Goal: Task Accomplishment & Management: Manage account settings

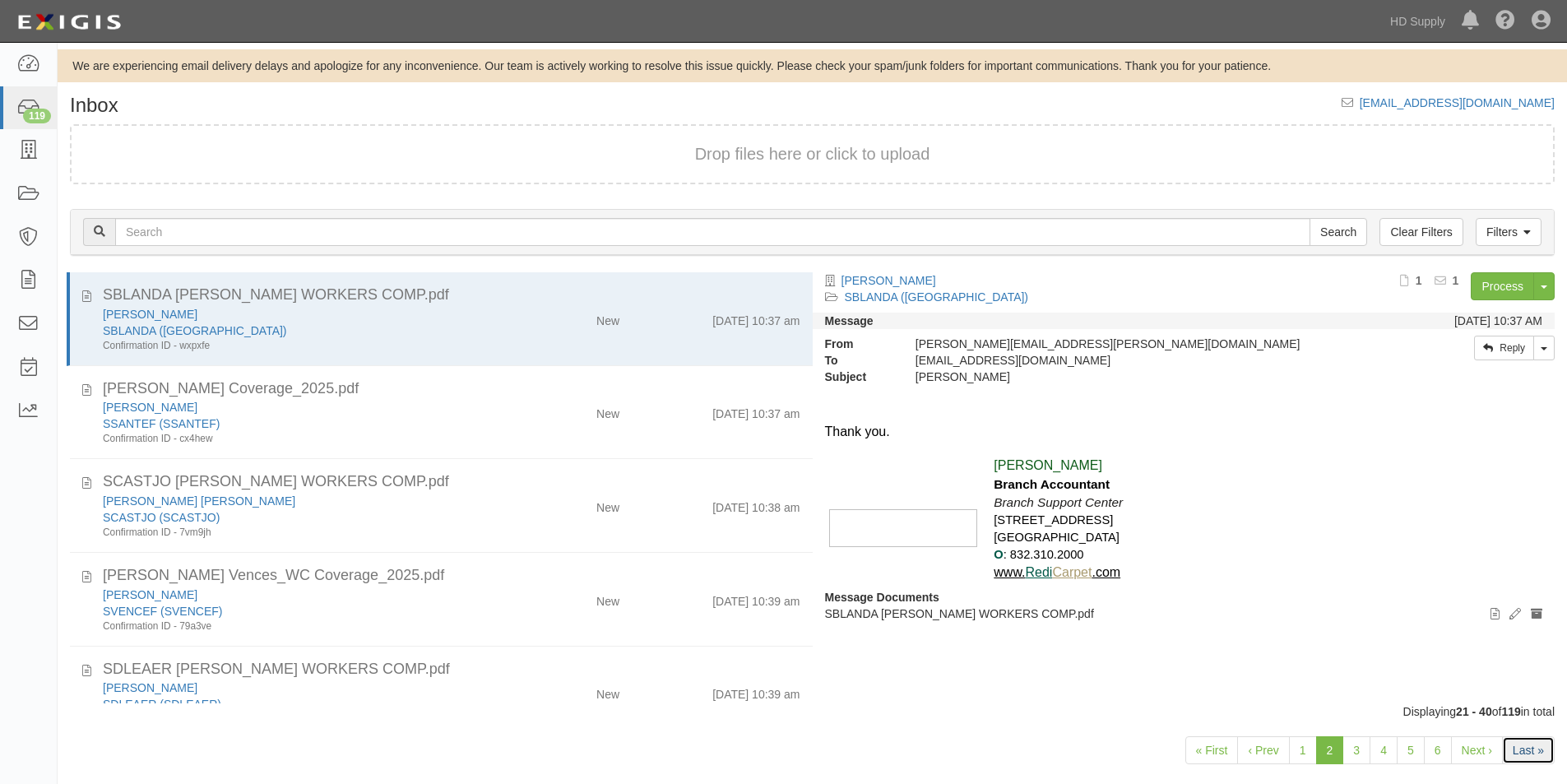
click at [1527, 739] on link "Last »" at bounding box center [1528, 750] width 53 height 28
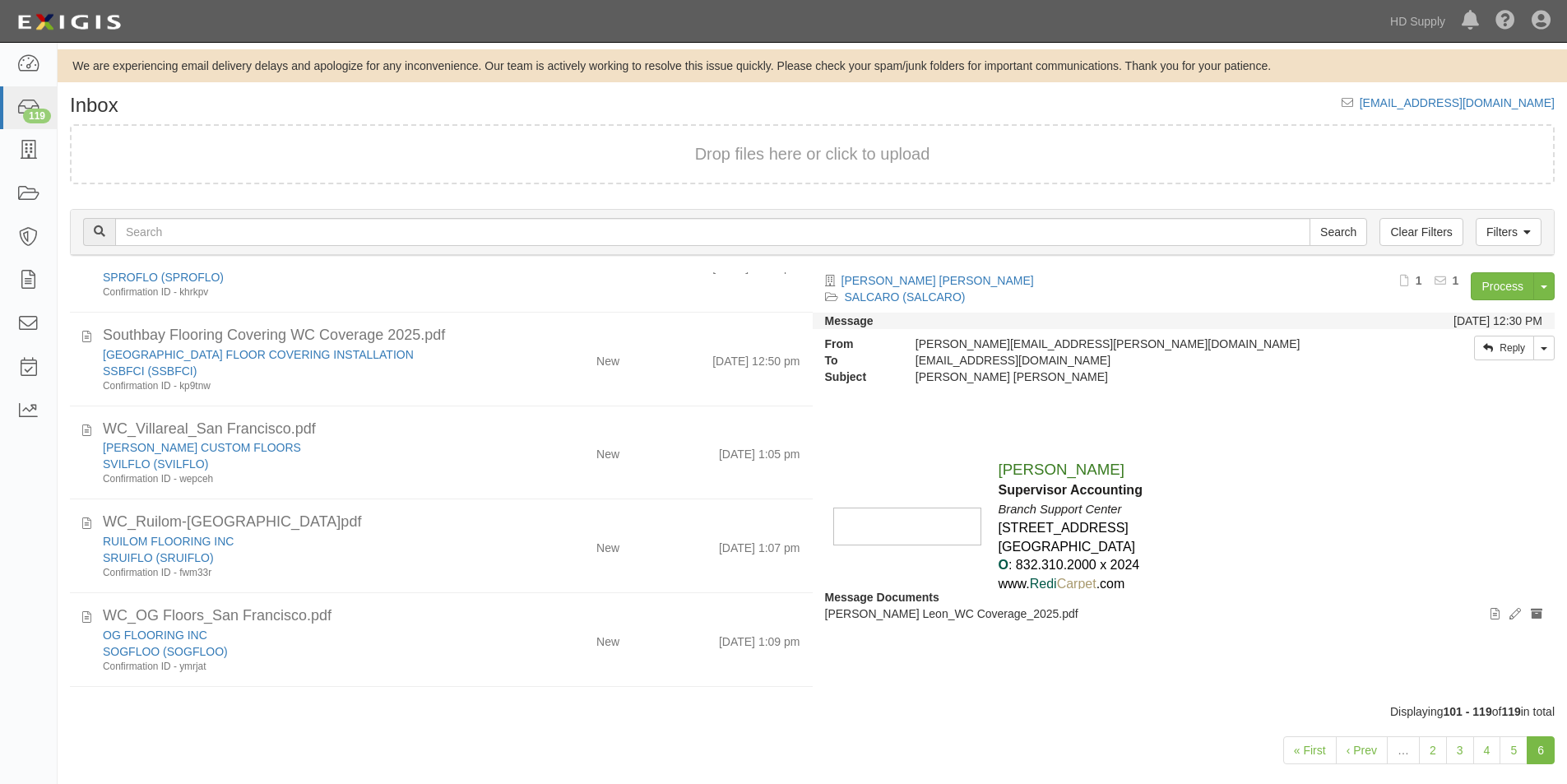
scroll to position [1352, 0]
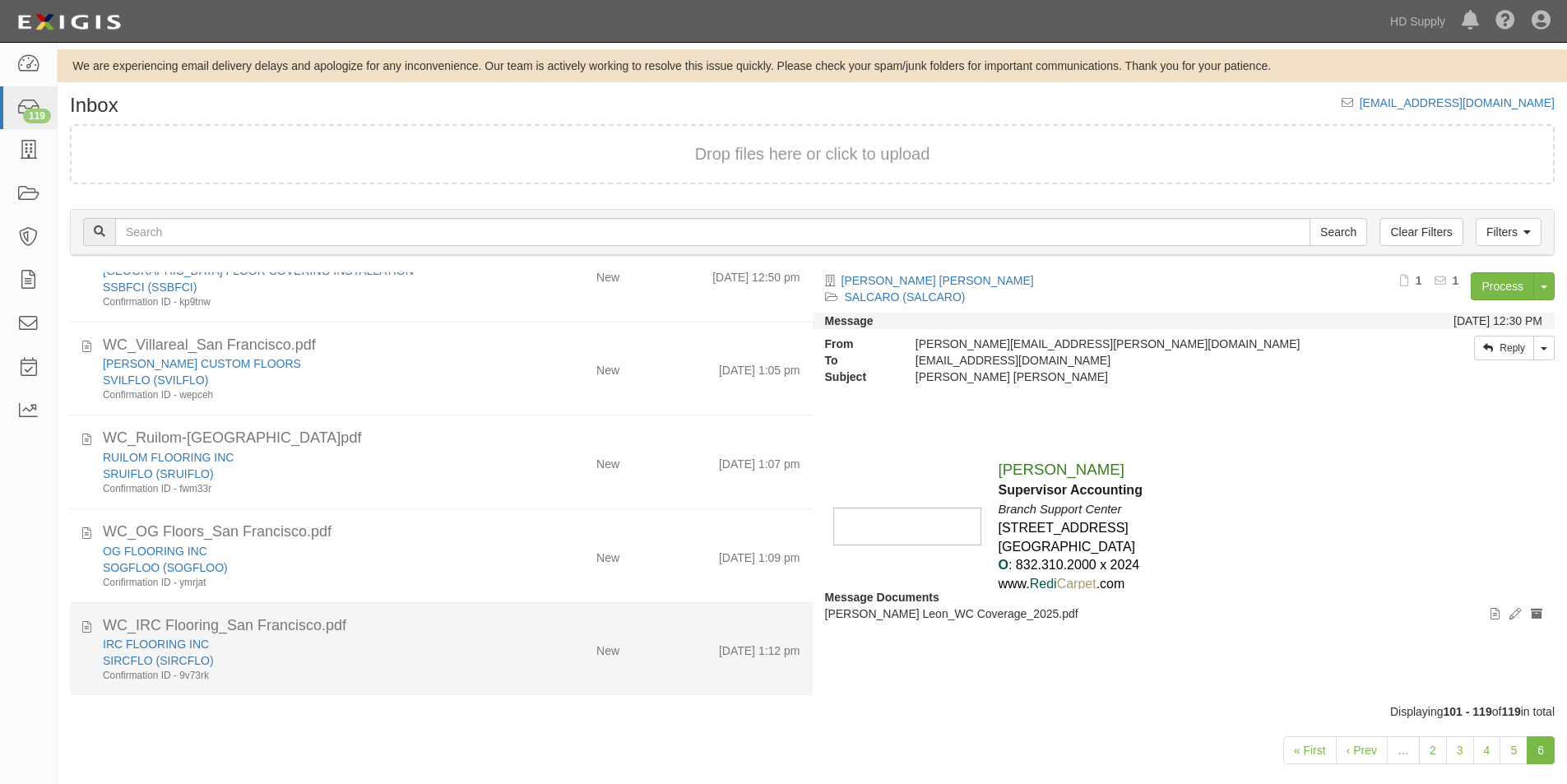
click at [408, 655] on div "SIRCFLO (SIRCFLO)" at bounding box center [300, 660] width 397 height 17
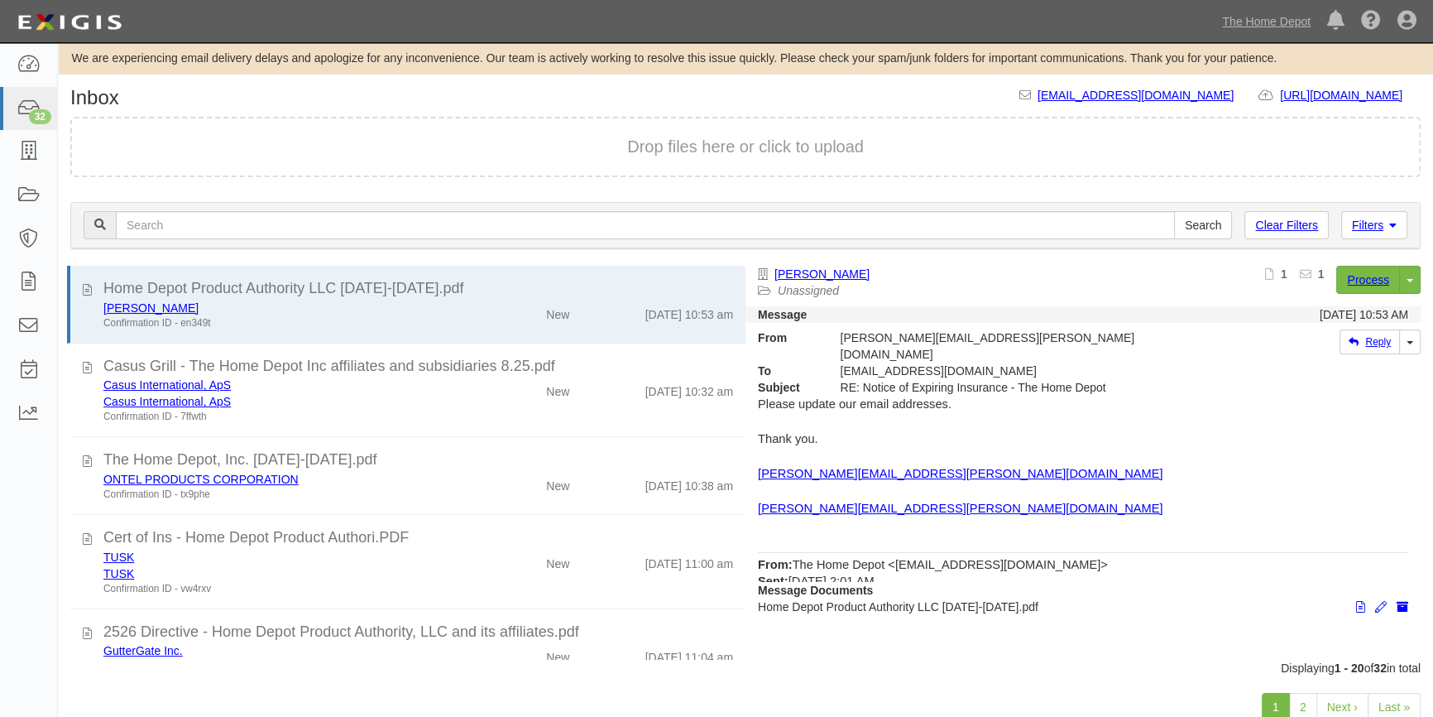
scroll to position [56, 0]
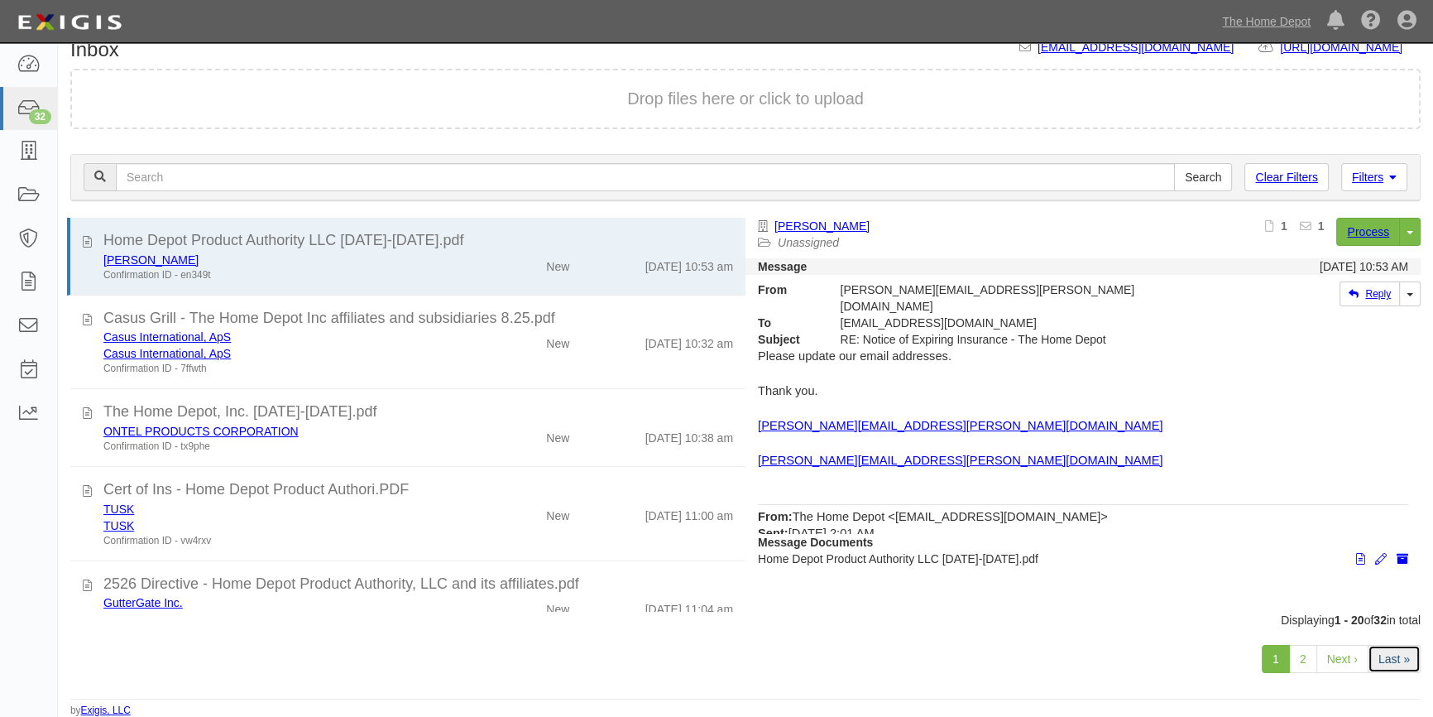
click at [1382, 662] on link "Last »" at bounding box center [1394, 659] width 53 height 28
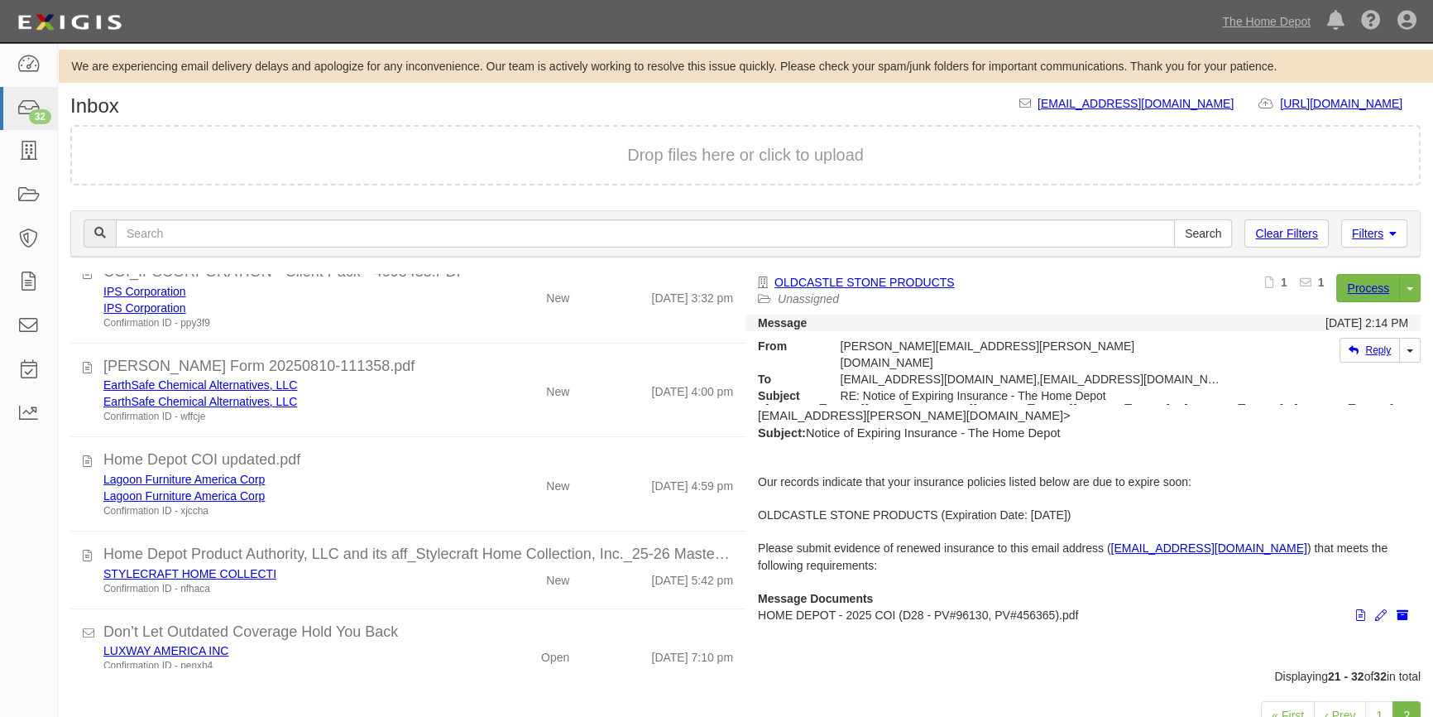
scroll to position [617, 0]
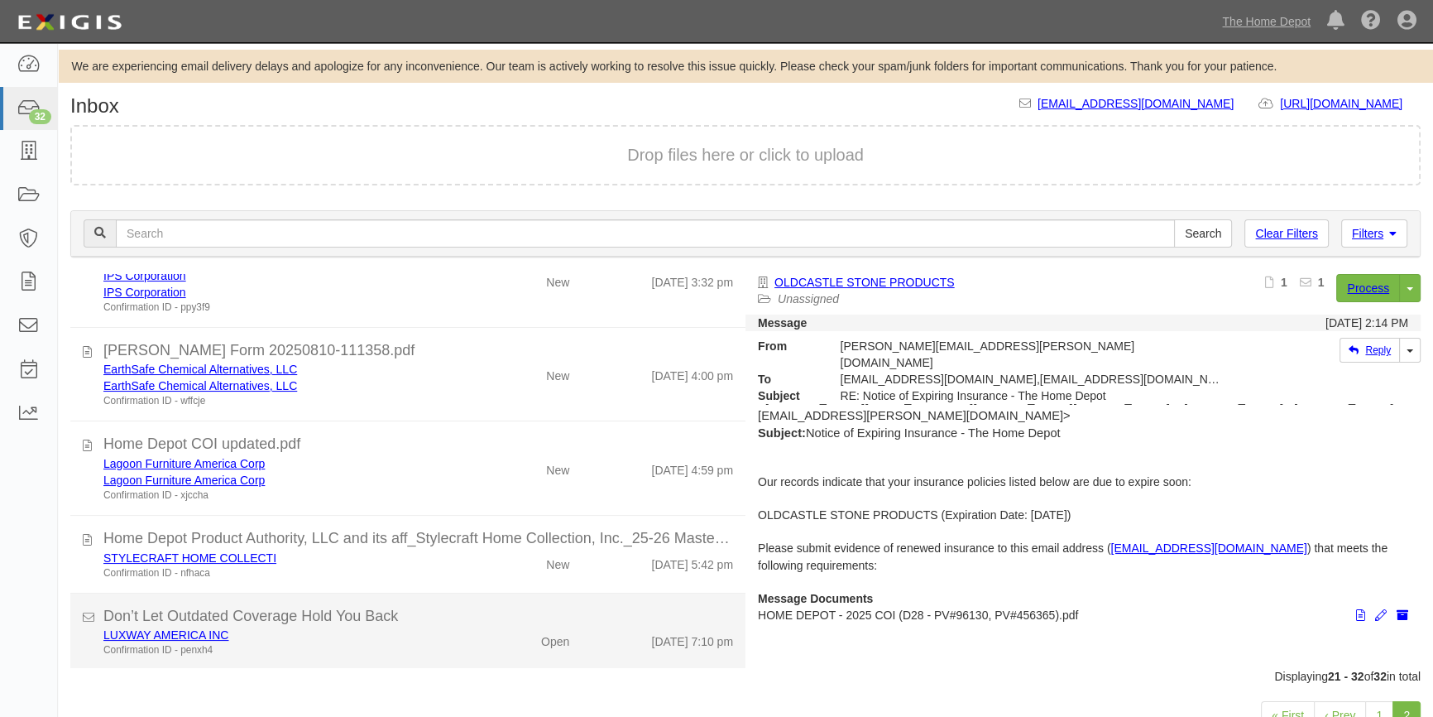
click at [458, 656] on li "Don’t Let Outdated Coverage Hold You Back LUXWAY AMERICA INC Confirmation ID - …" at bounding box center [407, 631] width 675 height 77
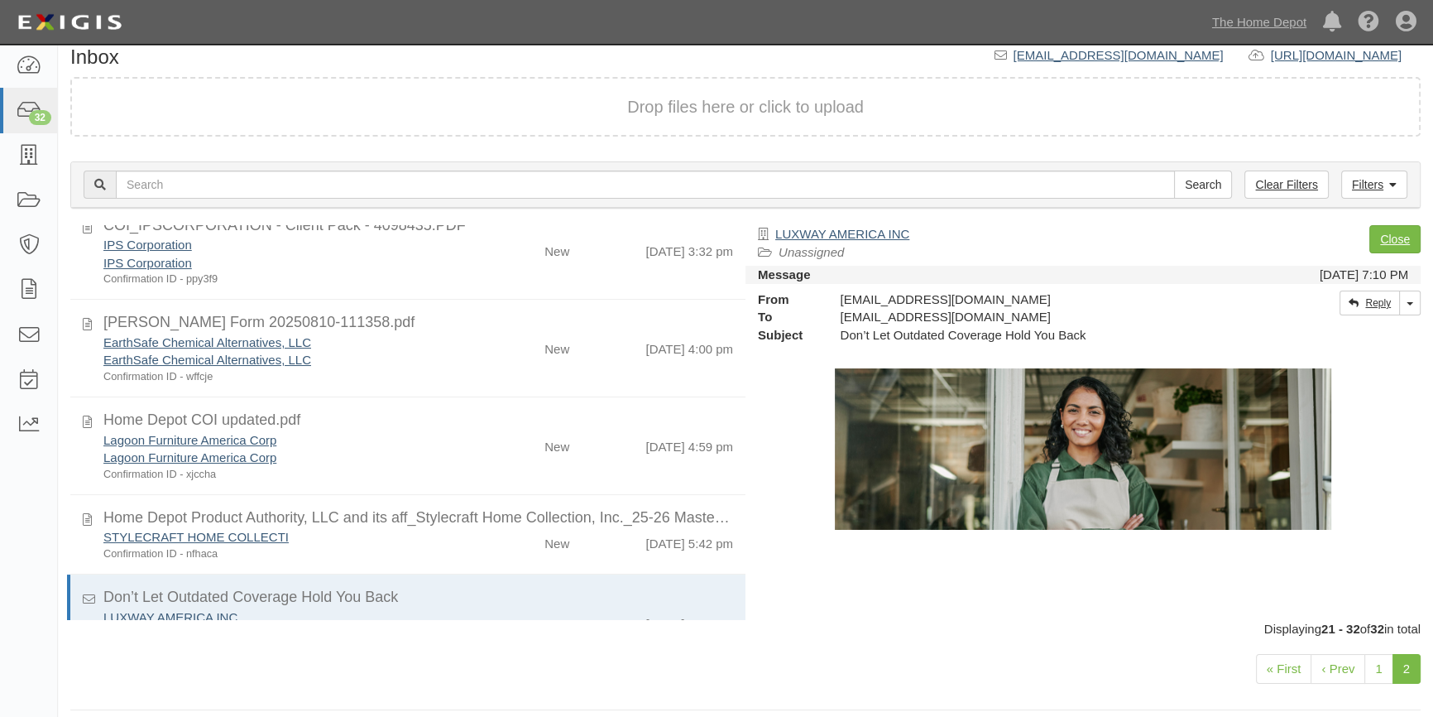
scroll to position [225, 0]
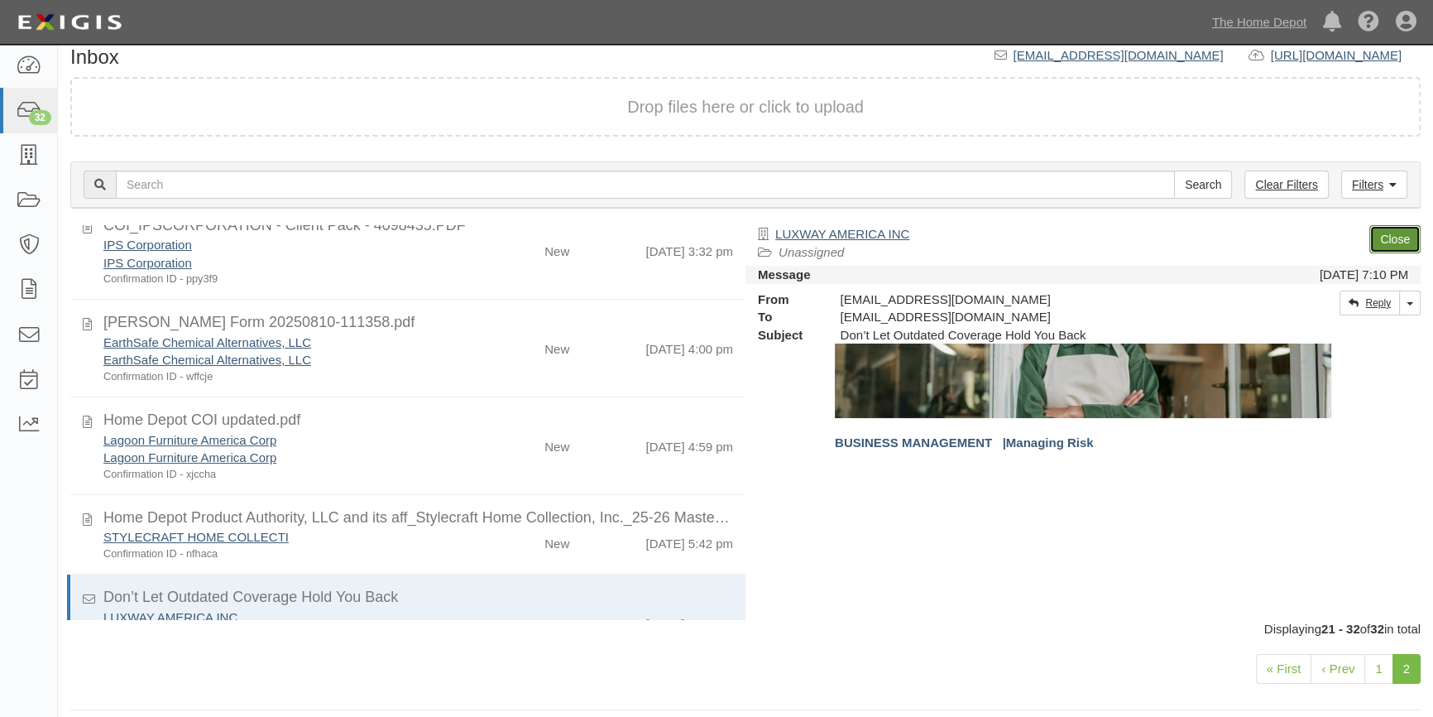
click at [1385, 242] on link "Close" at bounding box center [1395, 239] width 51 height 28
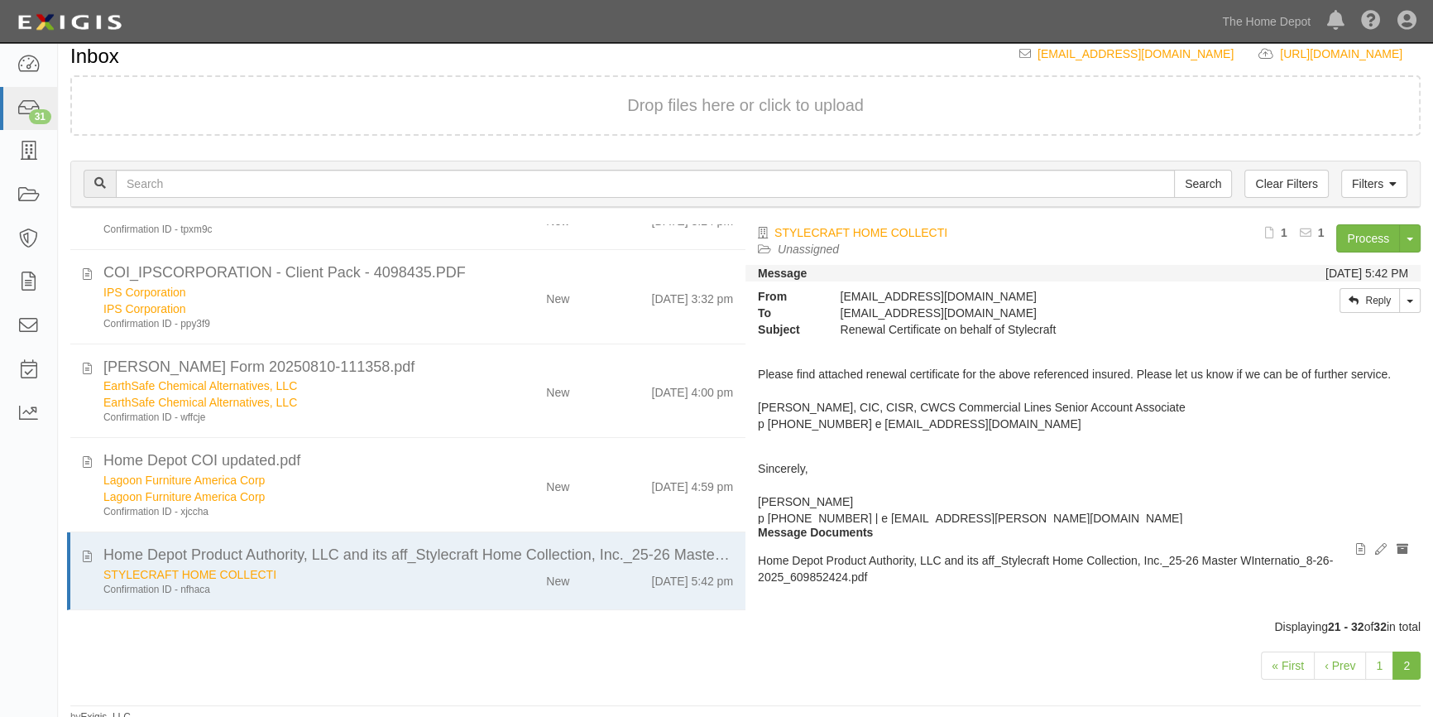
scroll to position [549, 0]
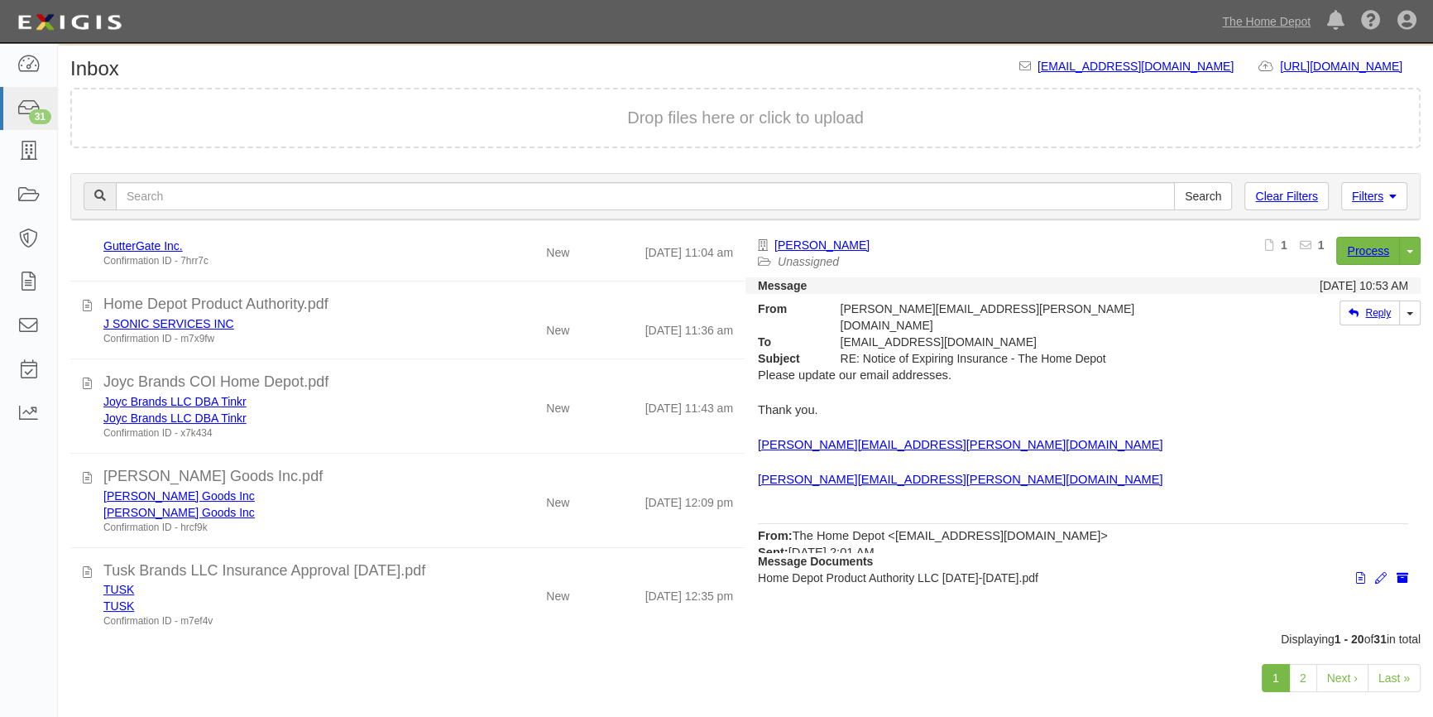
scroll to position [56, 0]
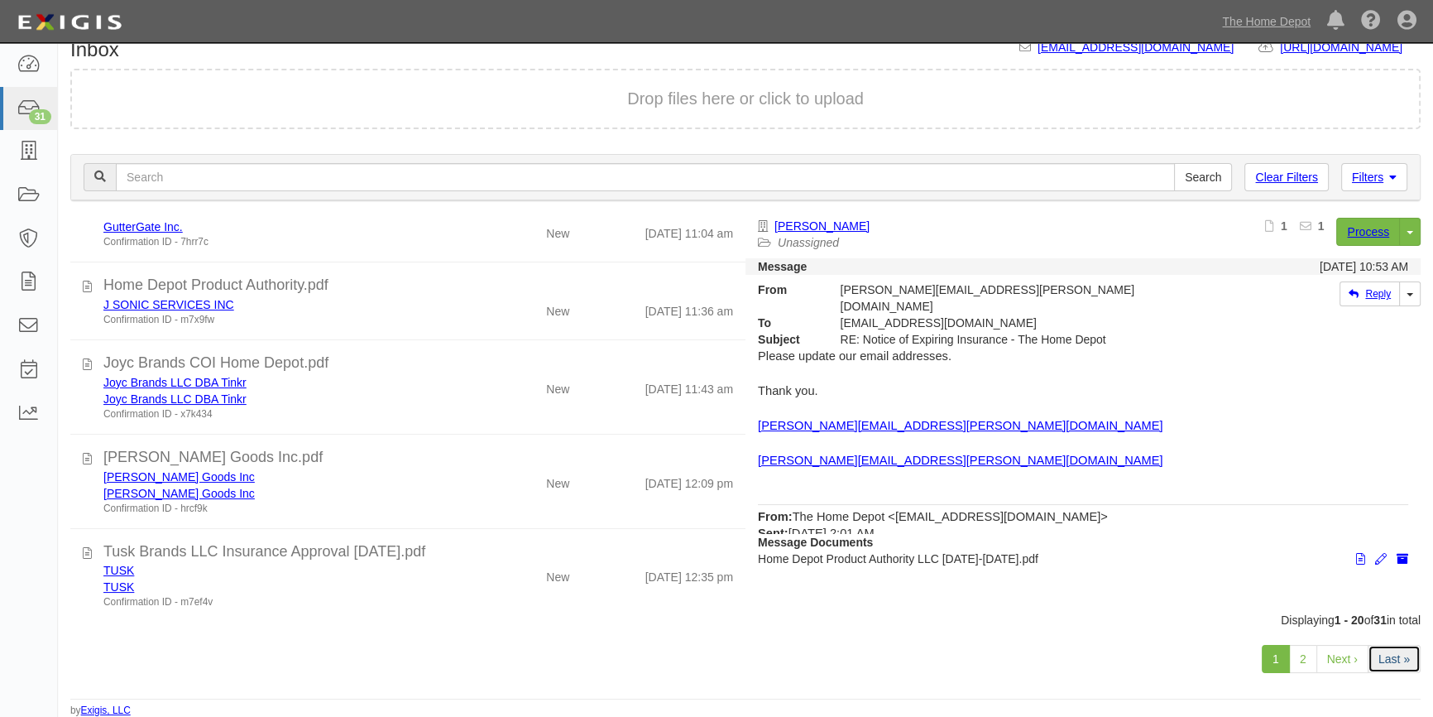
click at [1402, 660] on link "Last »" at bounding box center [1394, 659] width 53 height 28
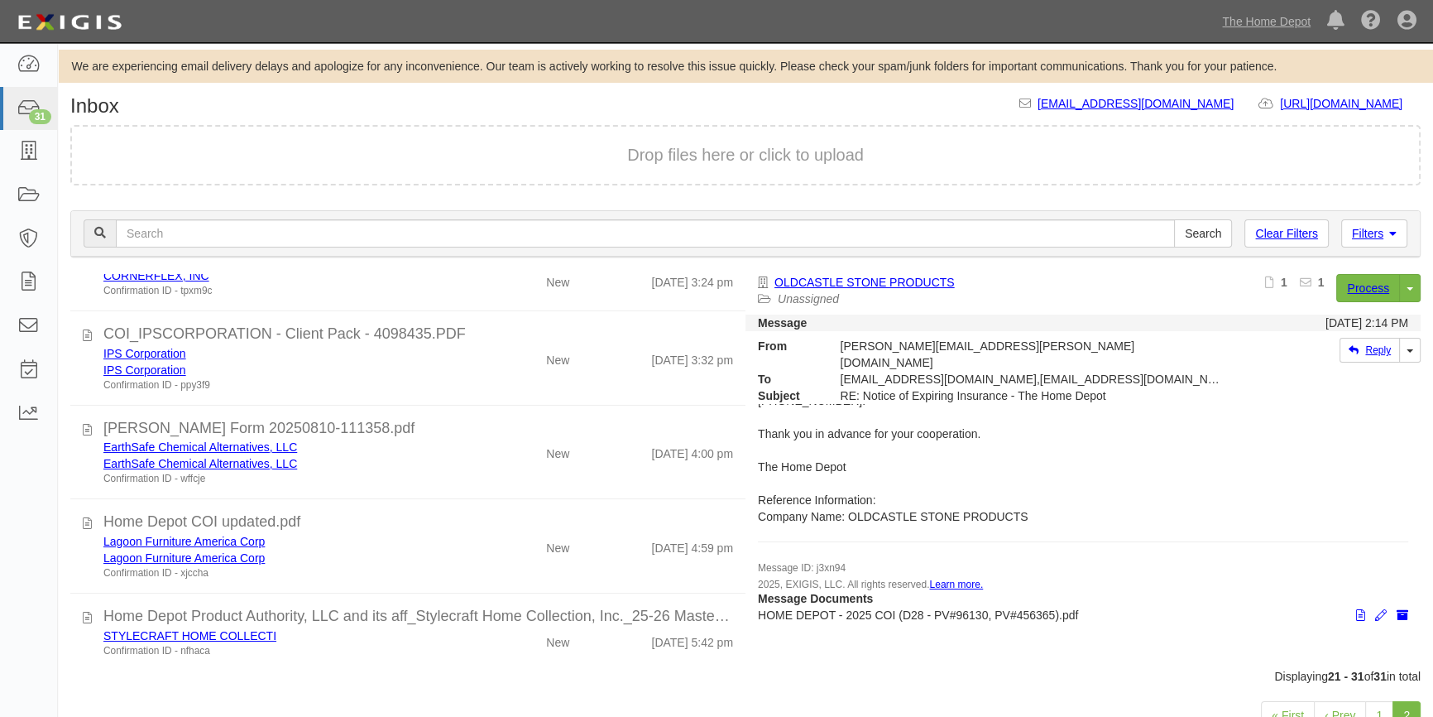
scroll to position [746, 0]
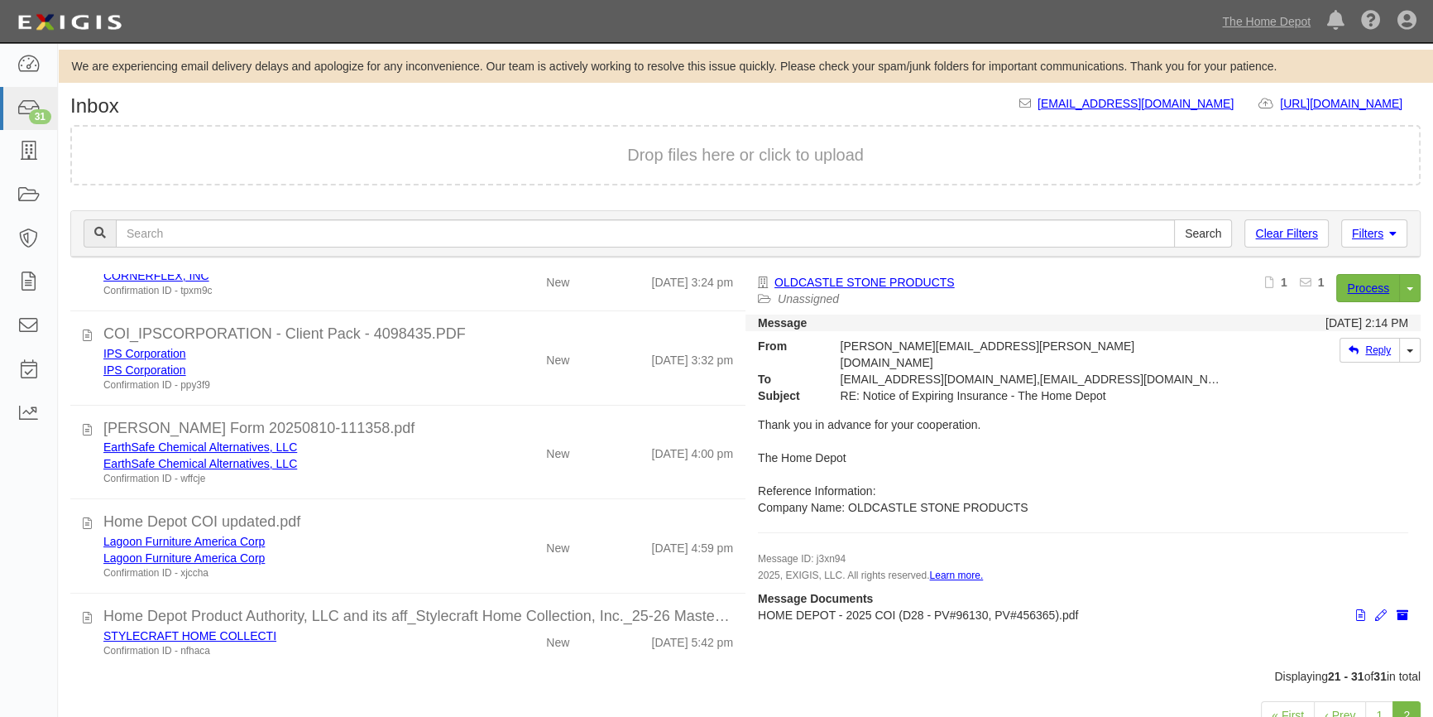
click at [37, 599] on div "Dashboard 31 Inbox Parties Agreements Coverages Documents Messages Tasks Reports" at bounding box center [29, 380] width 58 height 674
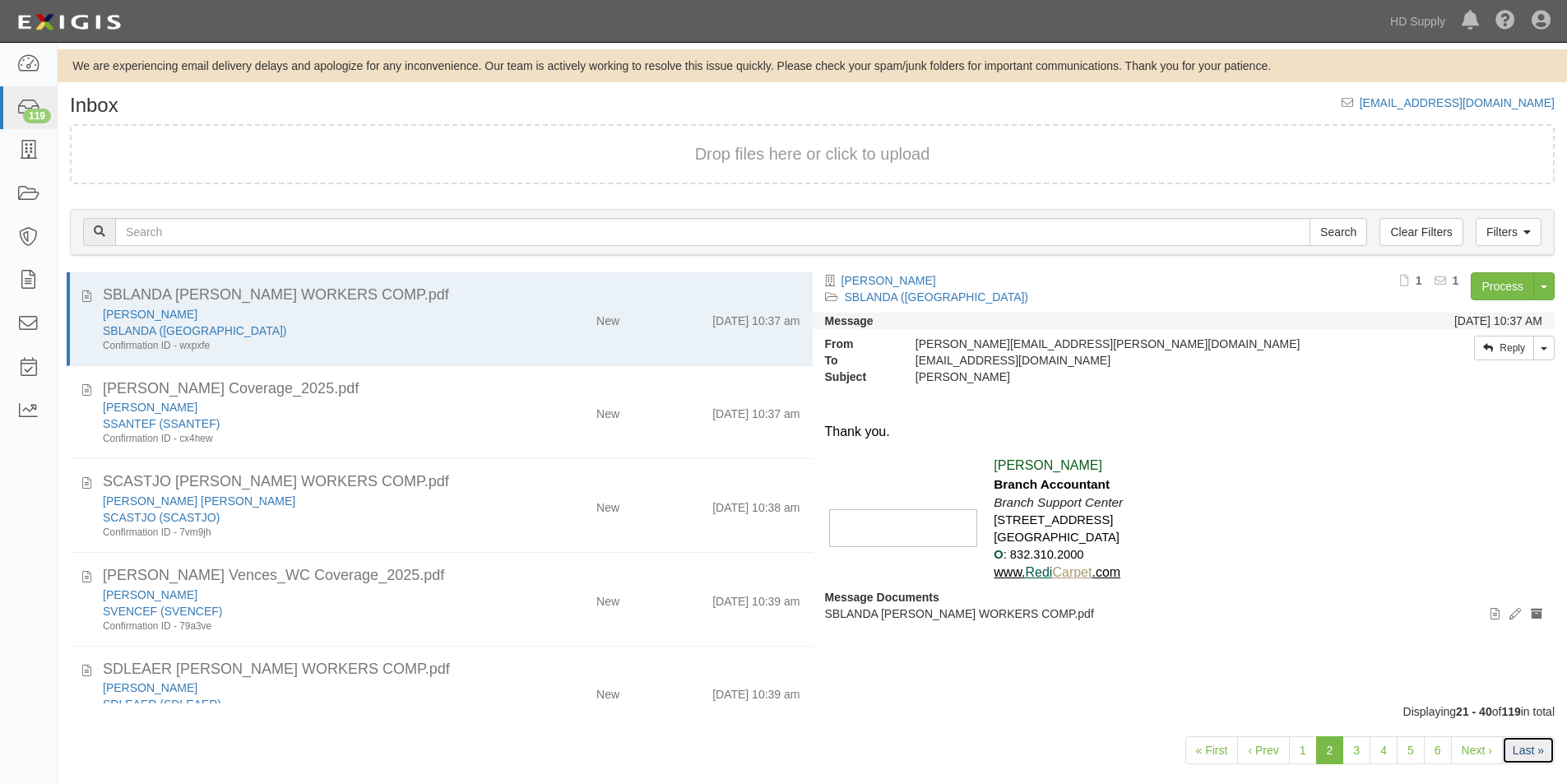
click at [1536, 741] on link "Last »" at bounding box center [1528, 750] width 53 height 28
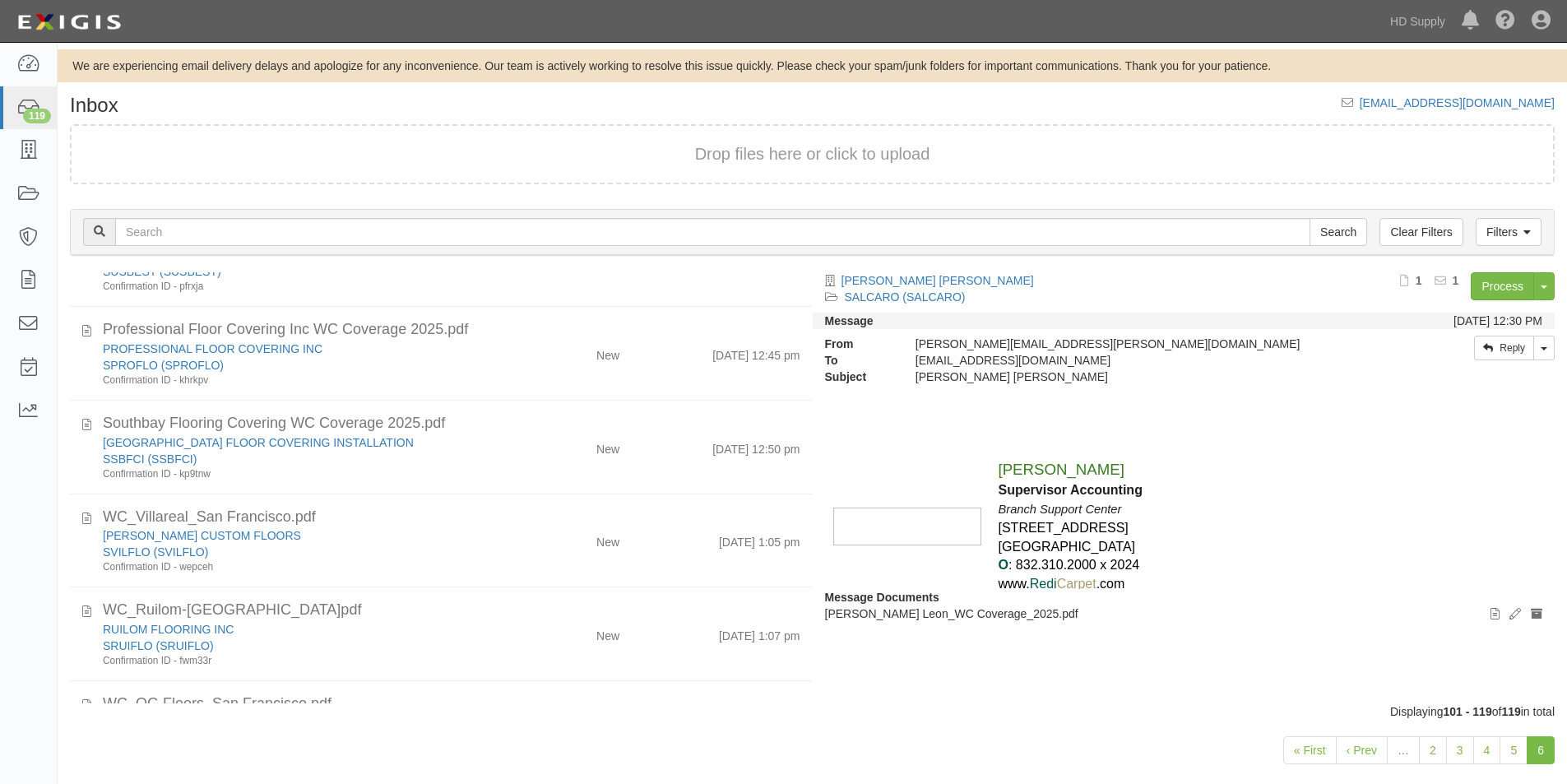
scroll to position [1352, 0]
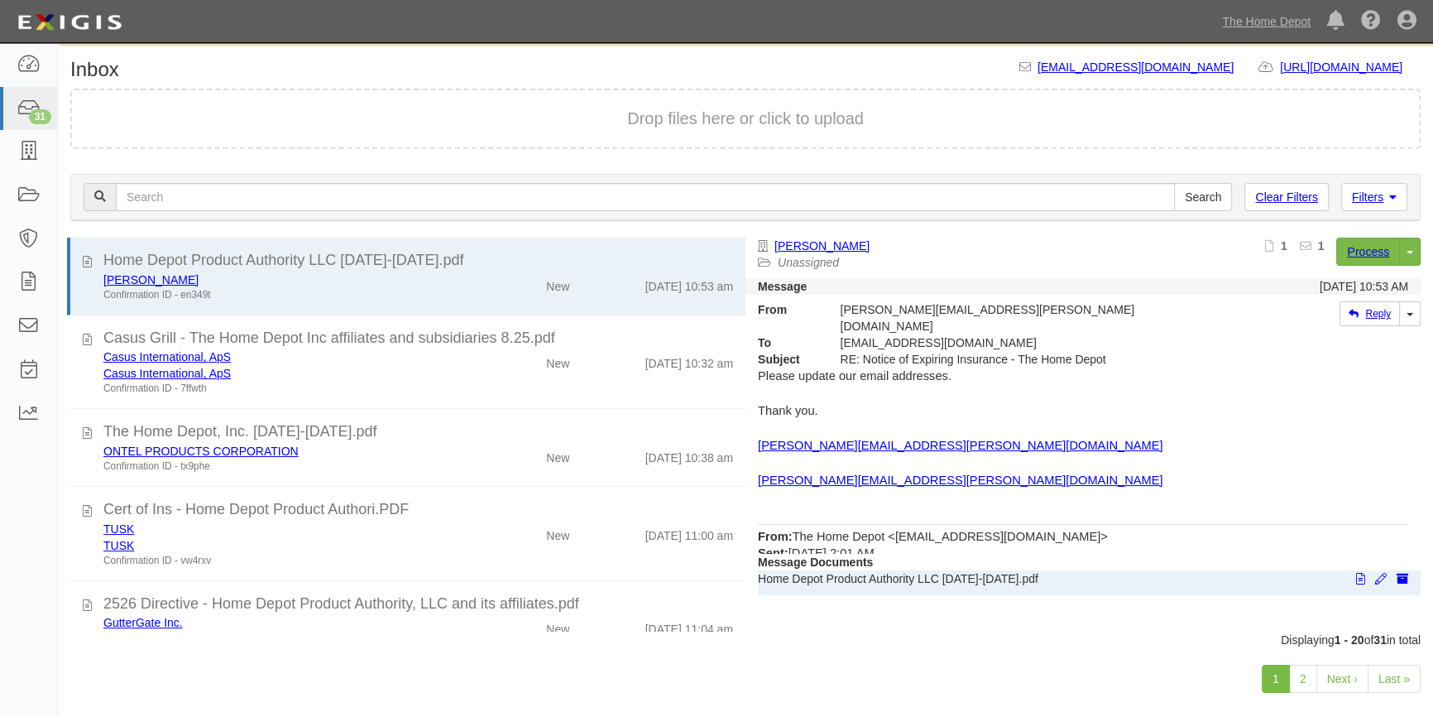
scroll to position [56, 0]
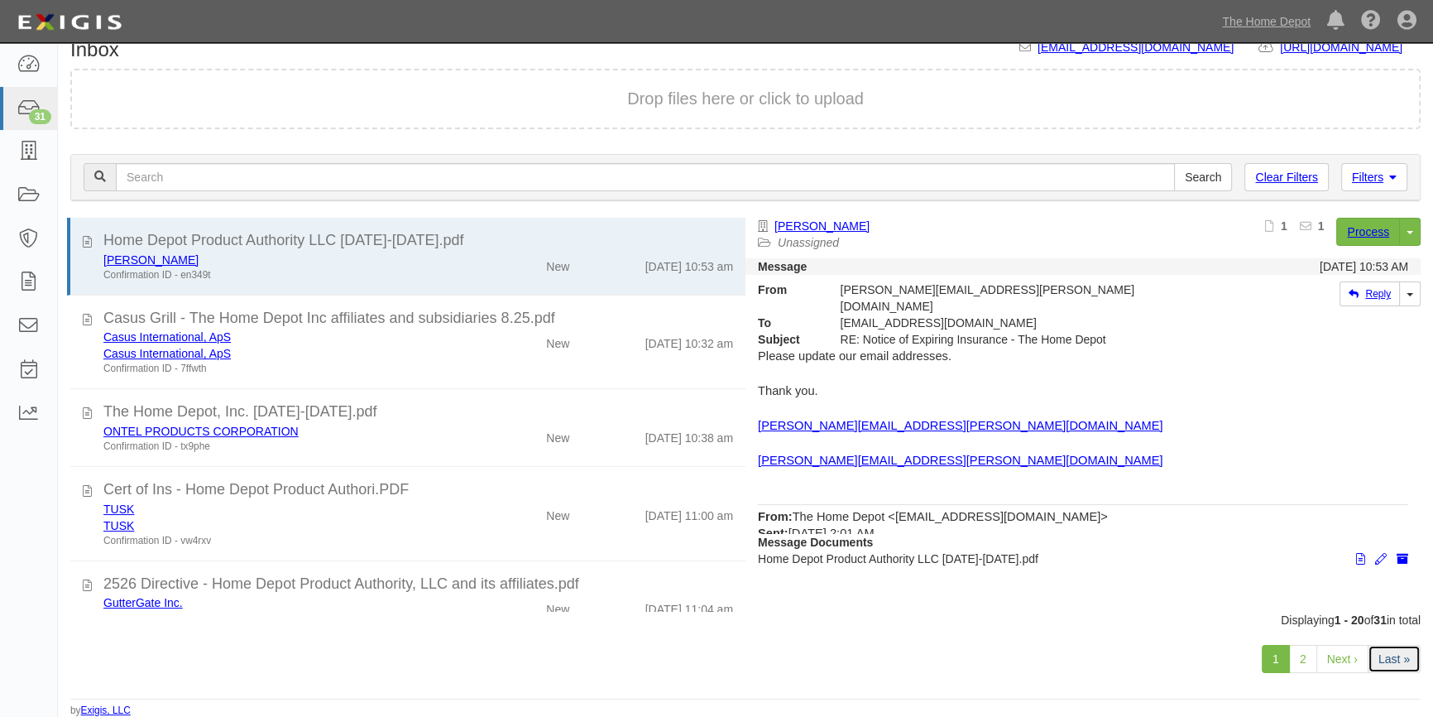
click at [1403, 658] on link "Last »" at bounding box center [1394, 659] width 53 height 28
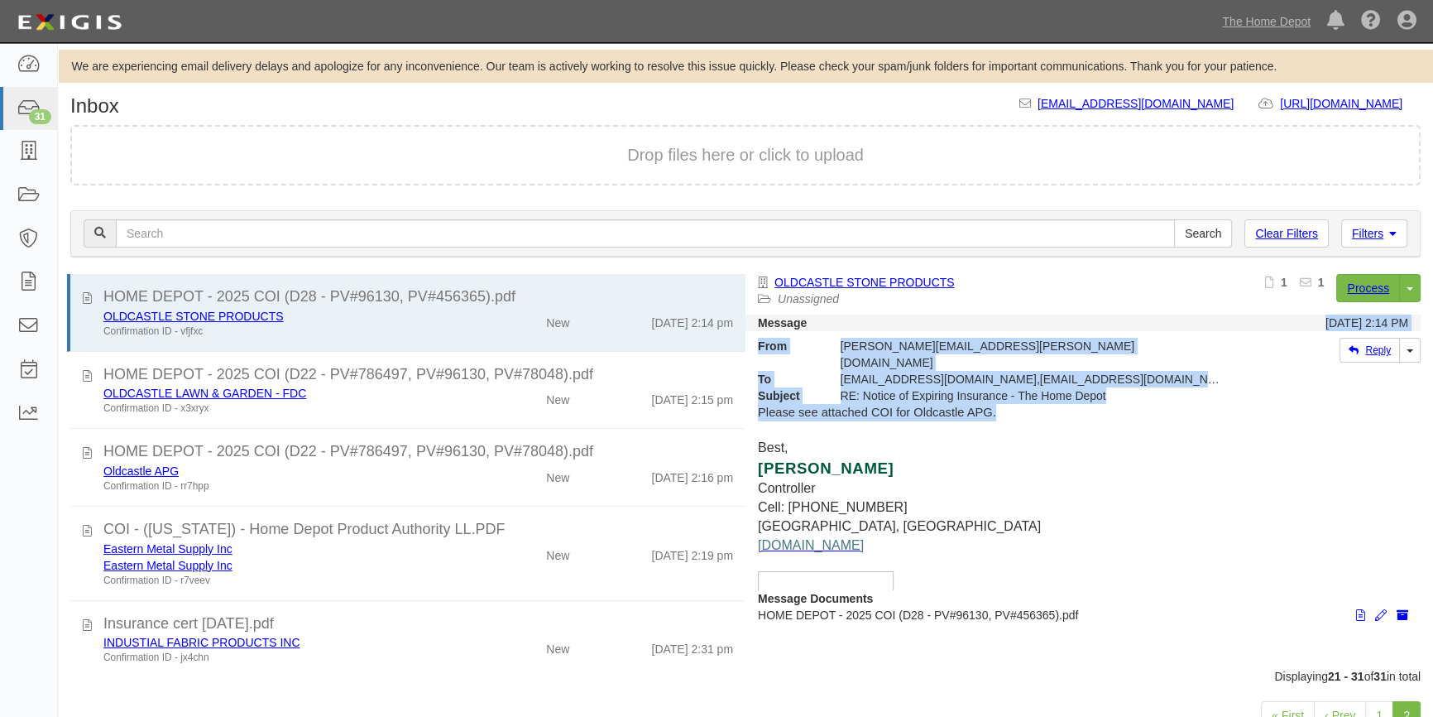
drag, startPoint x: 748, startPoint y: 324, endPoint x: 752, endPoint y: 408, distance: 83.7
click at [752, 404] on div "Message 08/26/2025 2:14 PM From Joey.Ciulla@oldcastle.com To party-tjyejx@sbain…" at bounding box center [1083, 339] width 675 height 130
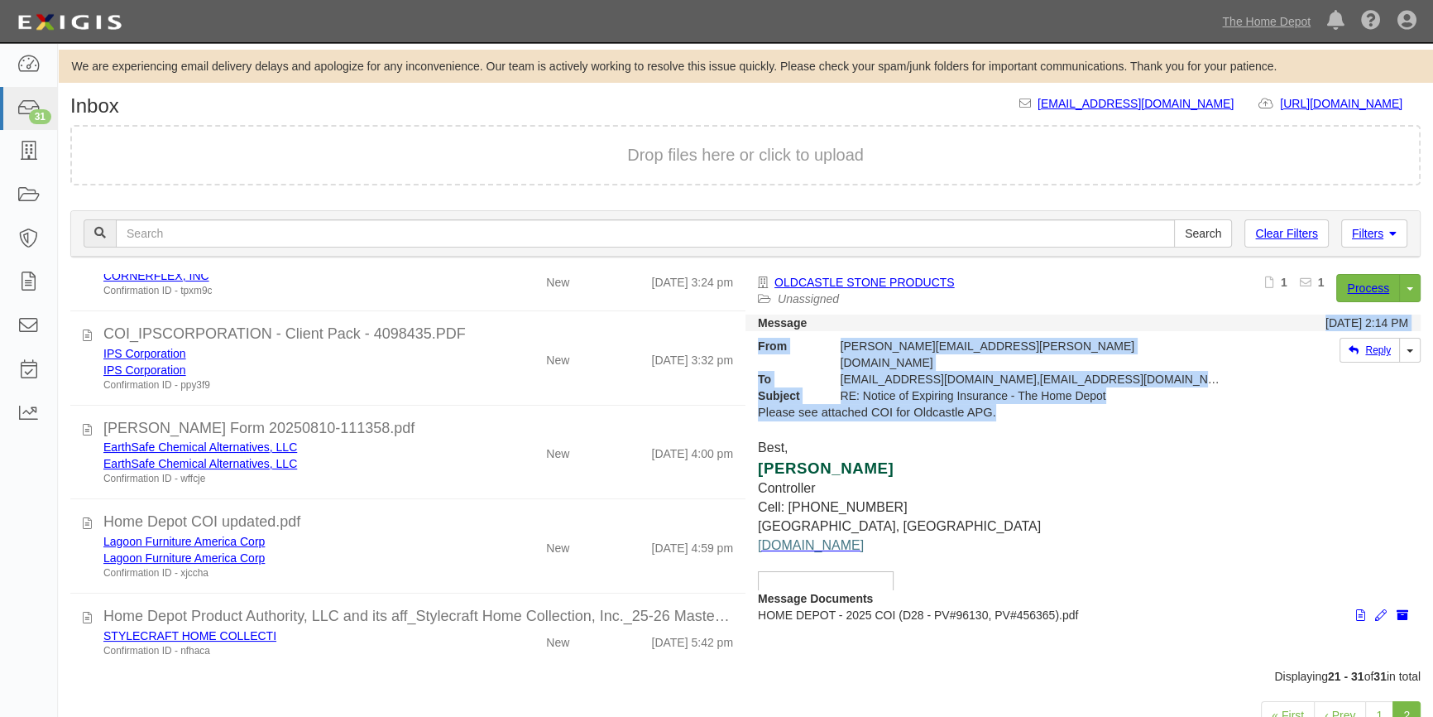
scroll to position [56, 0]
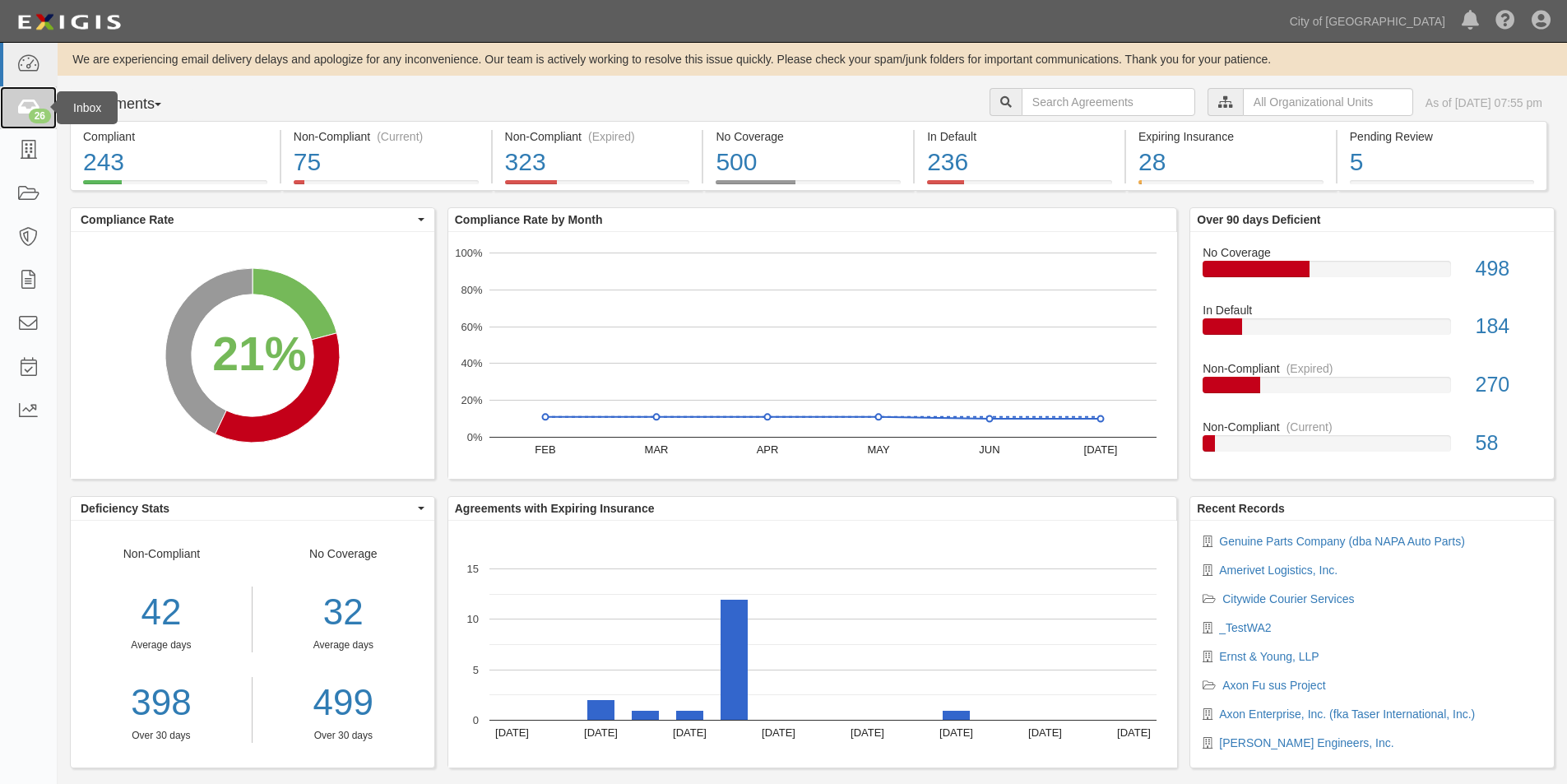
click at [36, 102] on icon at bounding box center [28, 107] width 23 height 19
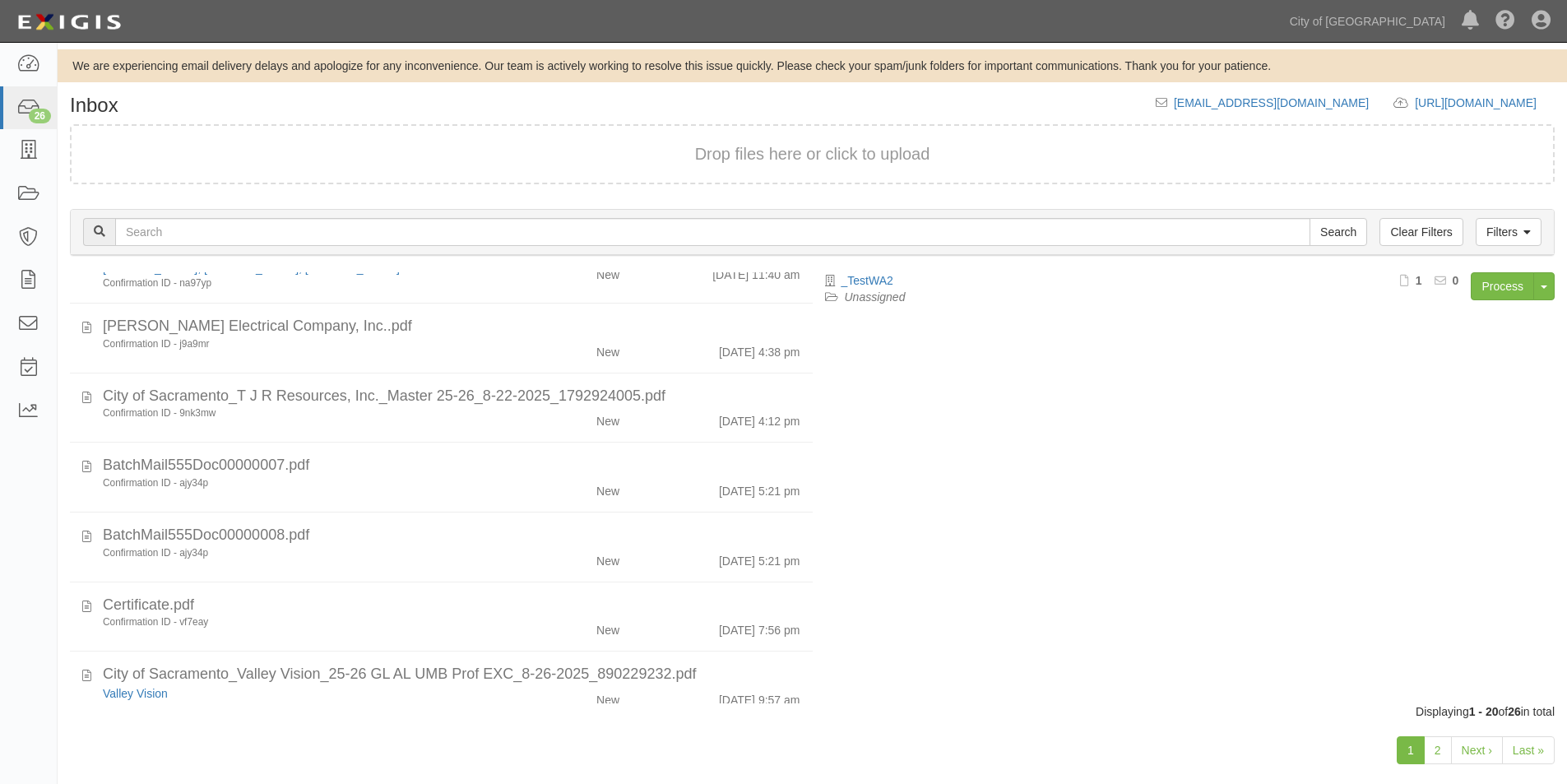
scroll to position [1036, 0]
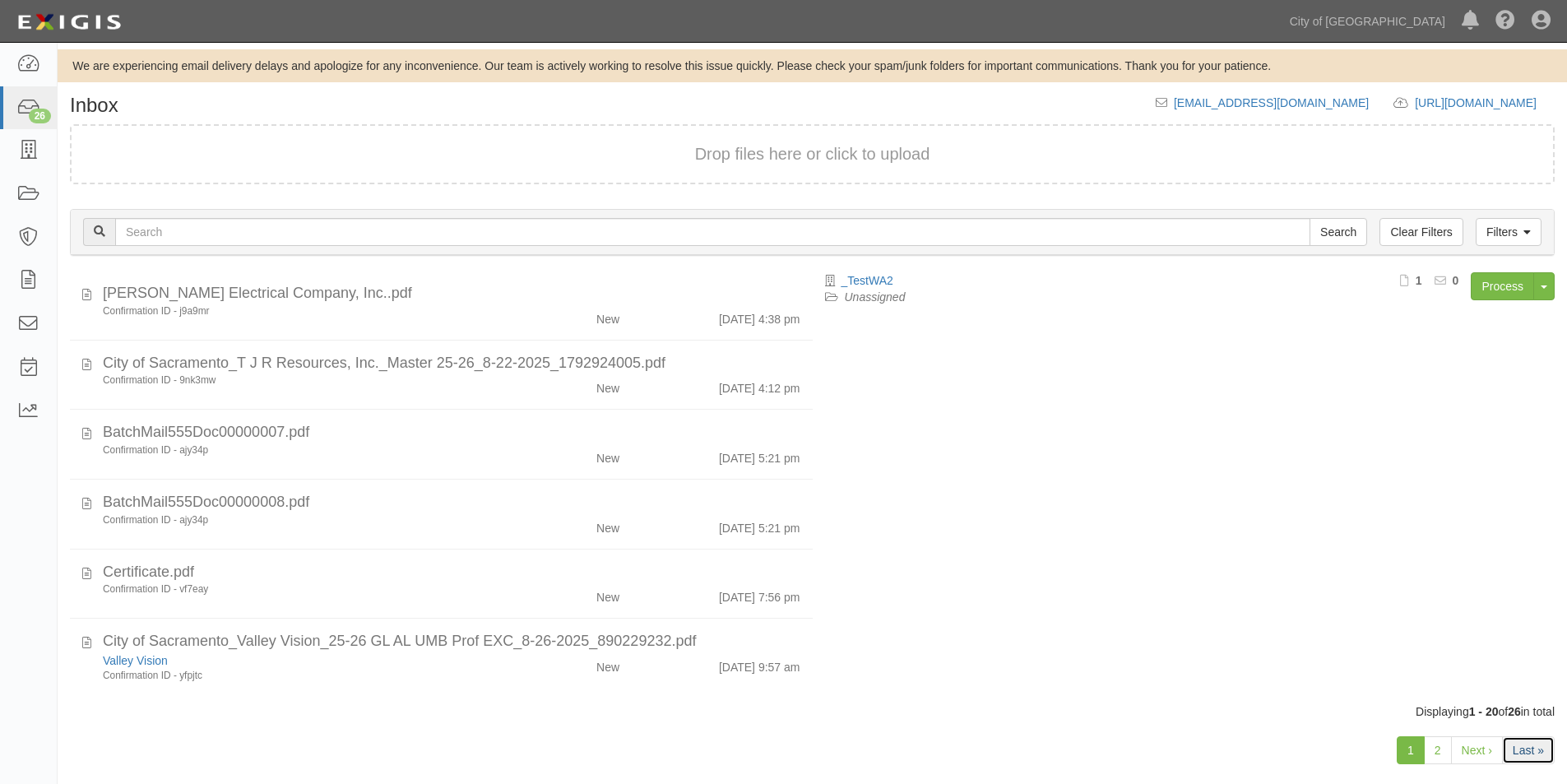
click at [1519, 752] on link "Last »" at bounding box center [1528, 750] width 53 height 28
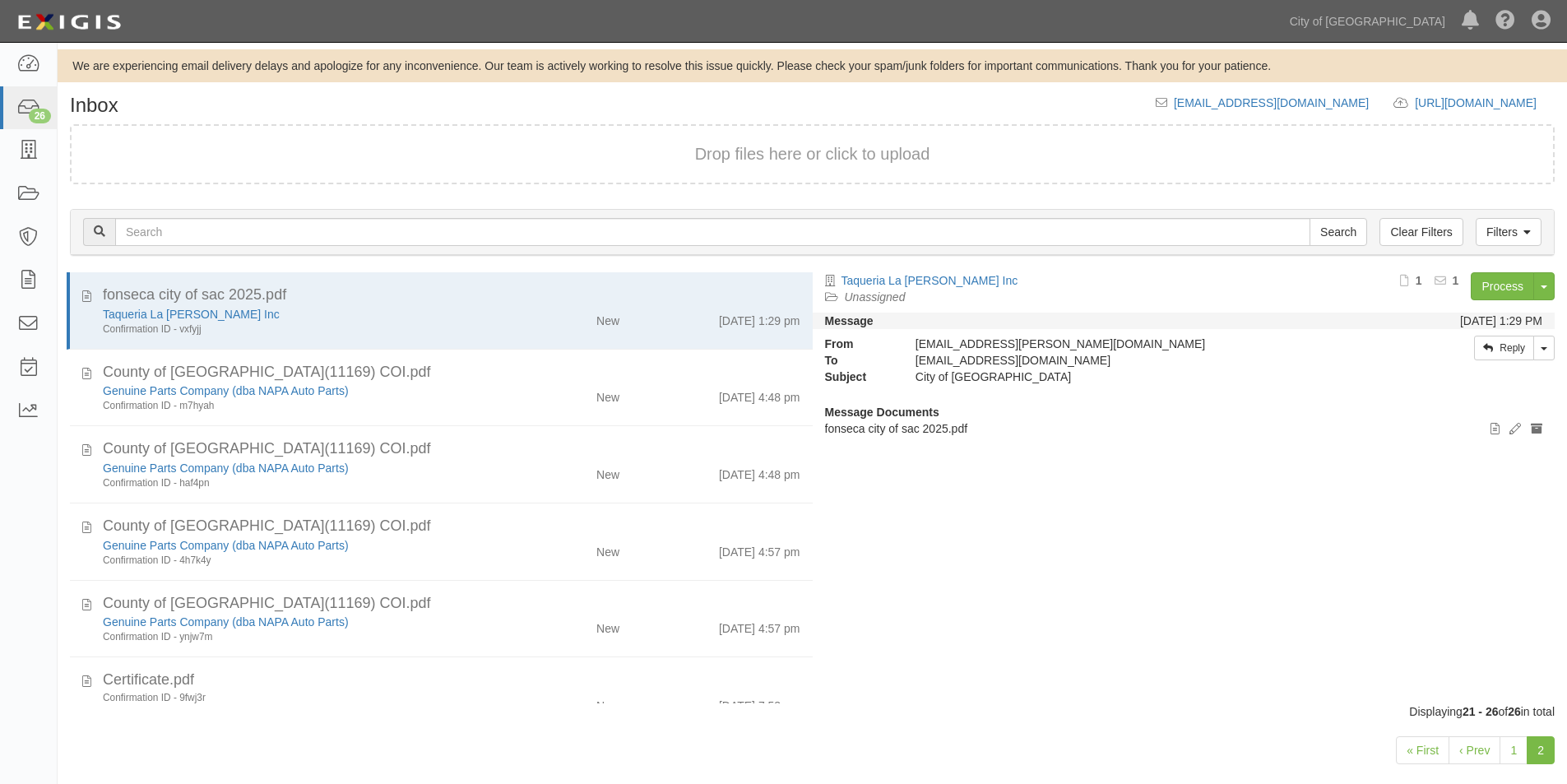
scroll to position [31, 0]
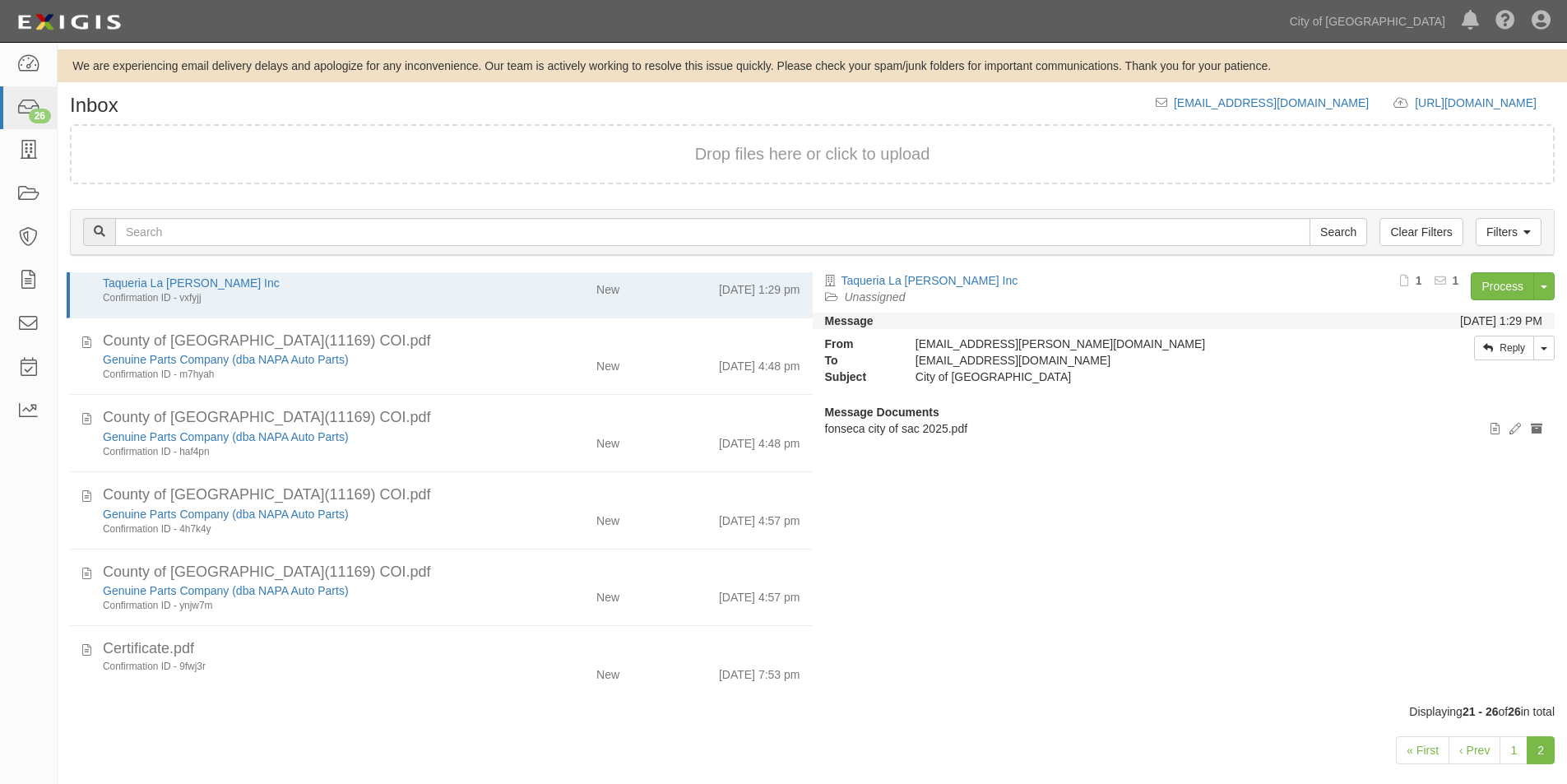
click at [1135, 566] on div "Taqueria La Estrella Inc Unassigned Process Toggle Document Dropdown Archive Do…" at bounding box center [1191, 480] width 756 height 415
